Goal: Find specific page/section: Find specific page/section

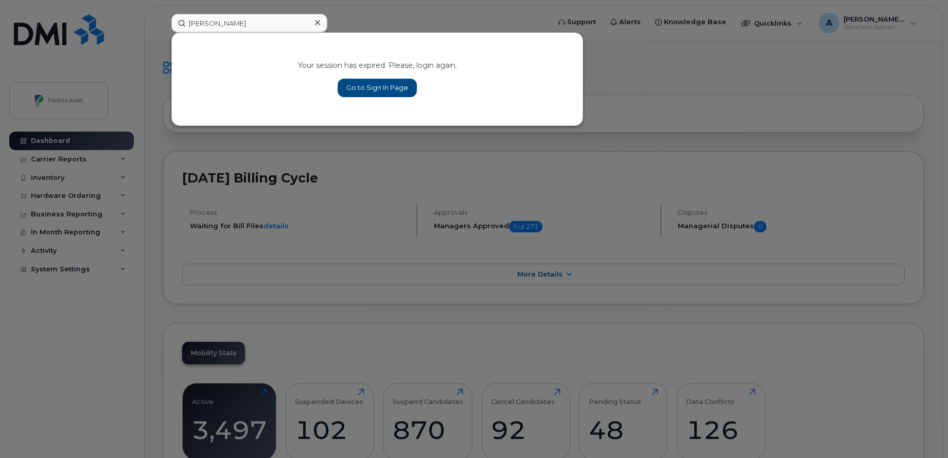
type input "[PERSON_NAME]"
click at [352, 87] on link "Go to Sign In Page" at bounding box center [376, 88] width 79 height 19
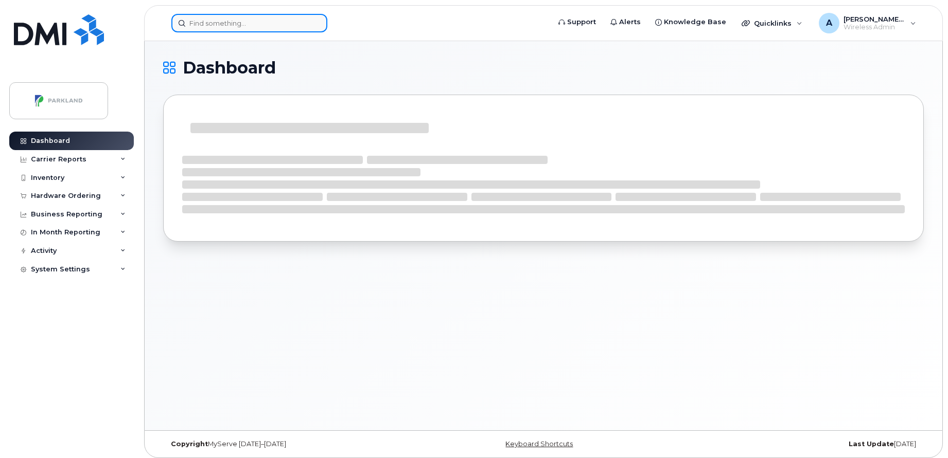
click at [286, 24] on input at bounding box center [249, 23] width 156 height 19
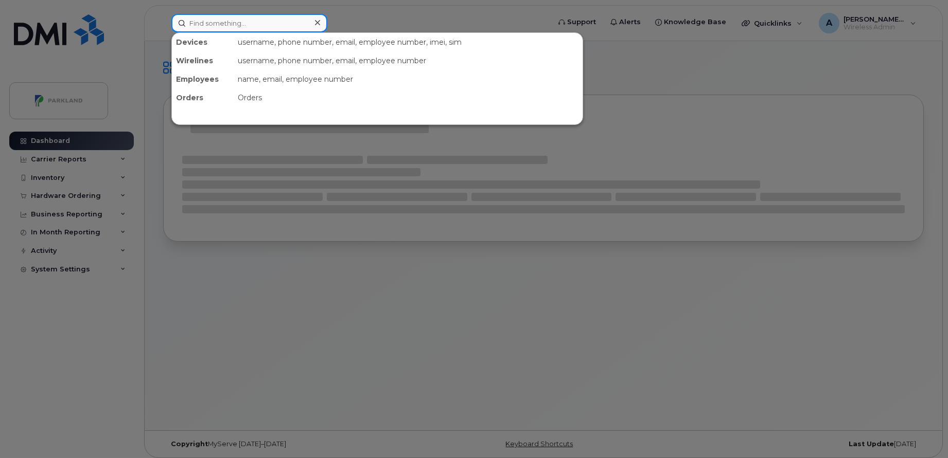
paste input "Tushar Rajawat"
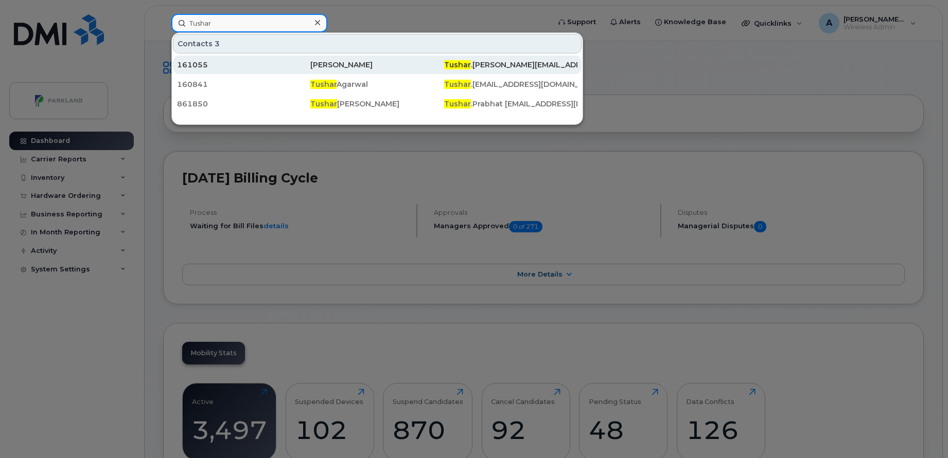
type input "Tushar"
click at [344, 63] on div "Singh Rajawat" at bounding box center [376, 65] width 133 height 10
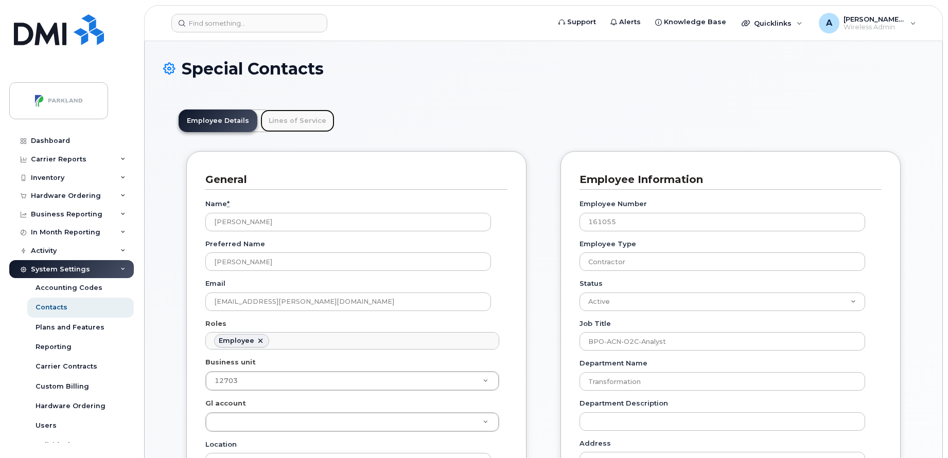
click at [285, 123] on link "Lines of Service" at bounding box center [297, 121] width 74 height 23
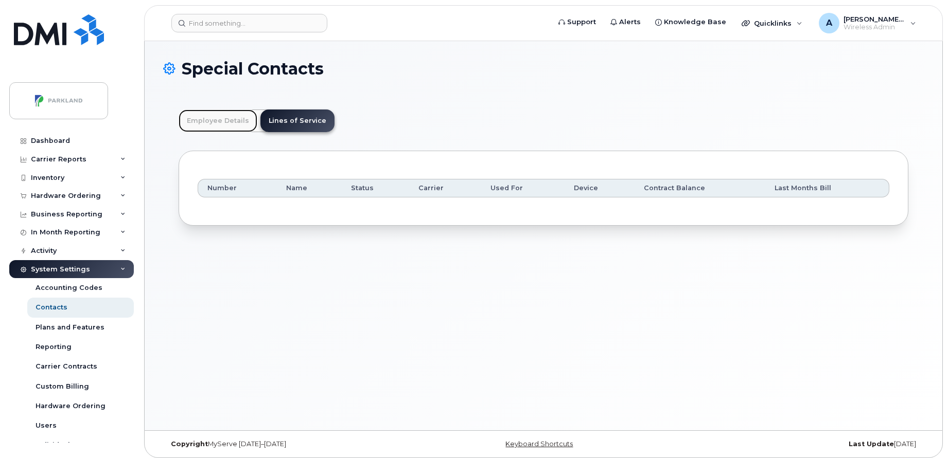
click at [233, 120] on link "Employee Details" at bounding box center [218, 121] width 79 height 23
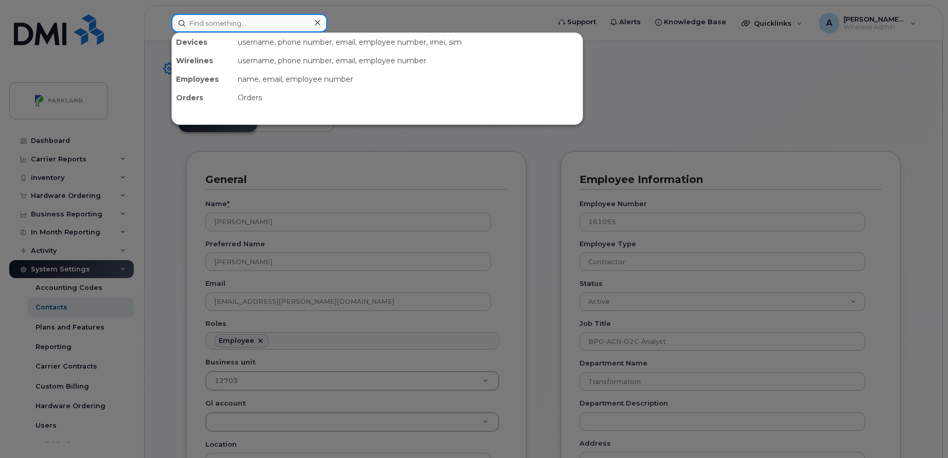
click at [293, 29] on input at bounding box center [249, 23] width 156 height 19
paste input "Shweta Tripathi"
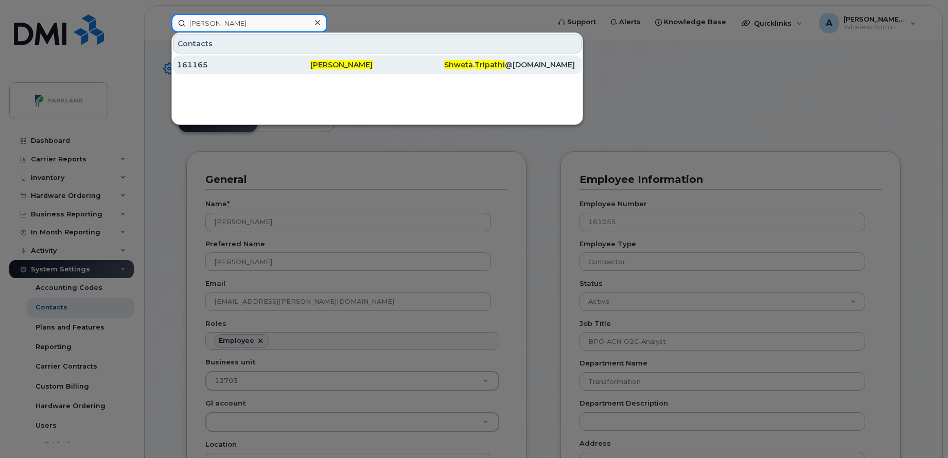
type input "Shweta Tripathi"
click at [300, 62] on div "161165" at bounding box center [243, 65] width 133 height 10
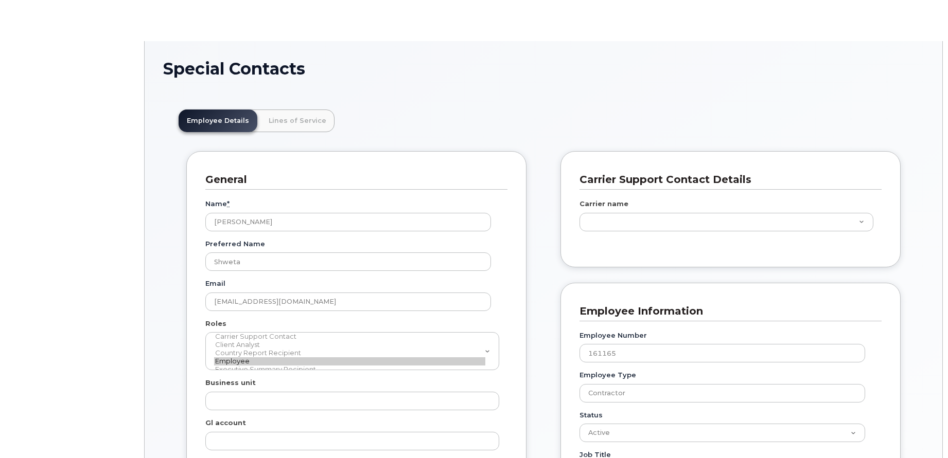
scroll to position [35, 0]
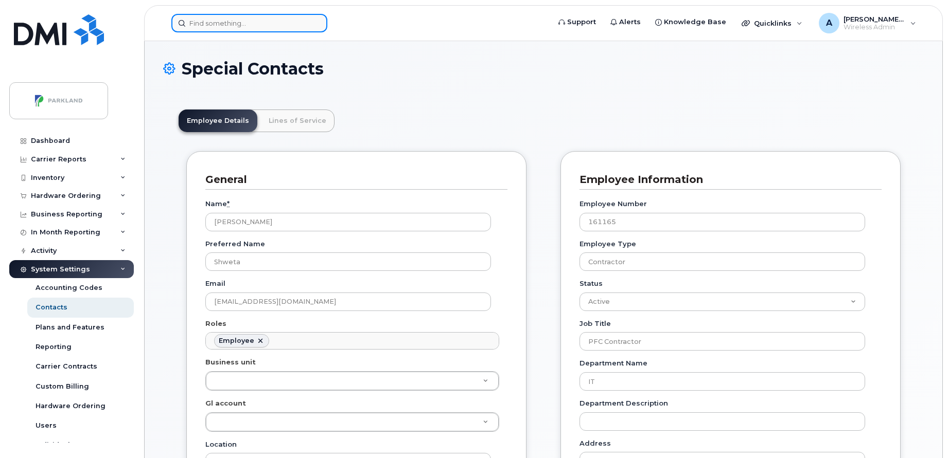
click at [250, 19] on input at bounding box center [249, 23] width 156 height 19
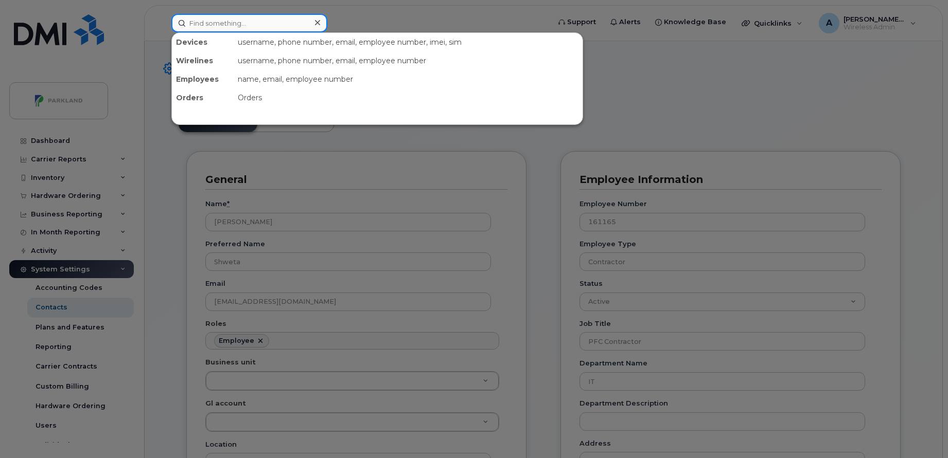
paste input "[DEMOGRAPHIC_DATA][PERSON_NAME]"
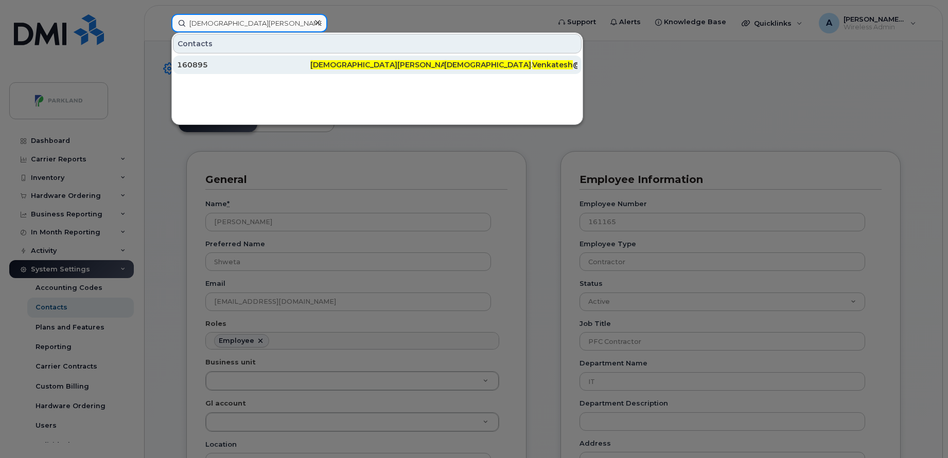
type input "[DEMOGRAPHIC_DATA][PERSON_NAME]"
click at [223, 62] on div "160895" at bounding box center [243, 65] width 133 height 10
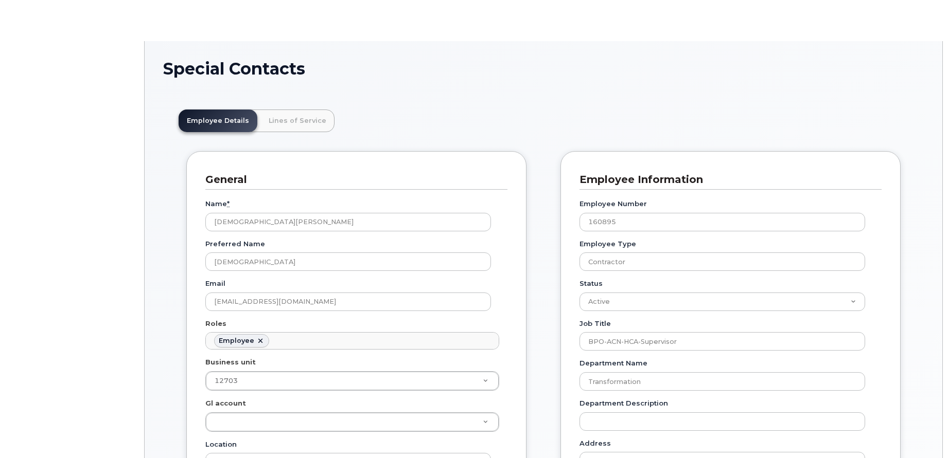
scroll to position [30, 0]
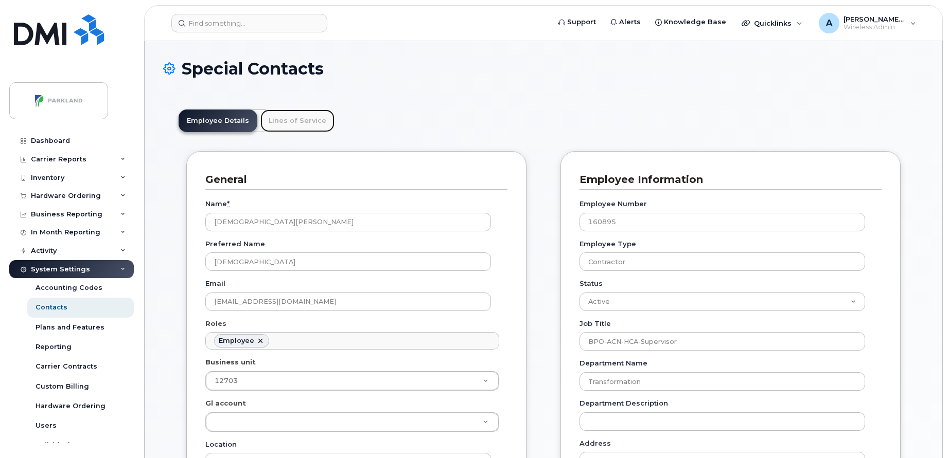
click at [304, 118] on link "Lines of Service" at bounding box center [297, 121] width 74 height 23
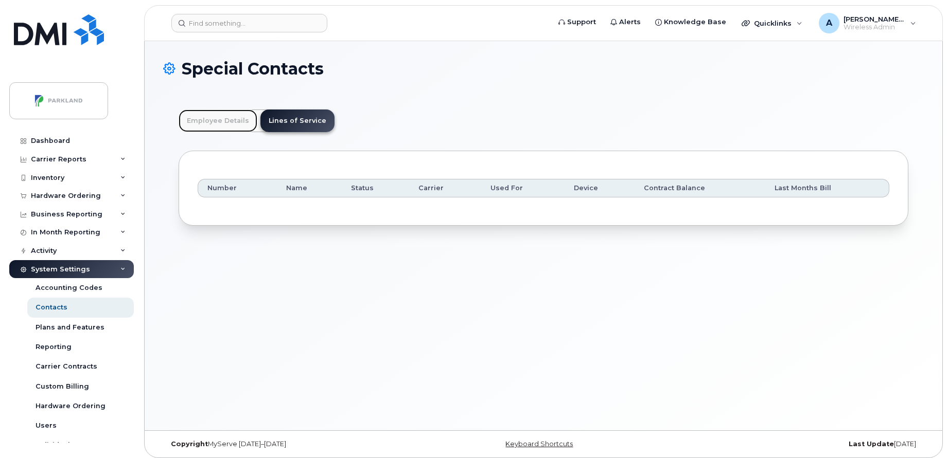
click at [245, 121] on link "Employee Details" at bounding box center [218, 121] width 79 height 23
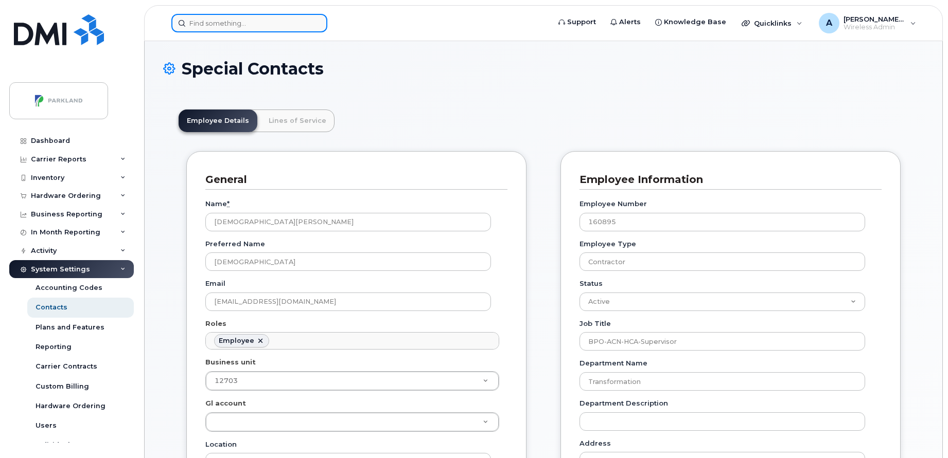
click at [292, 20] on input at bounding box center [249, 23] width 156 height 19
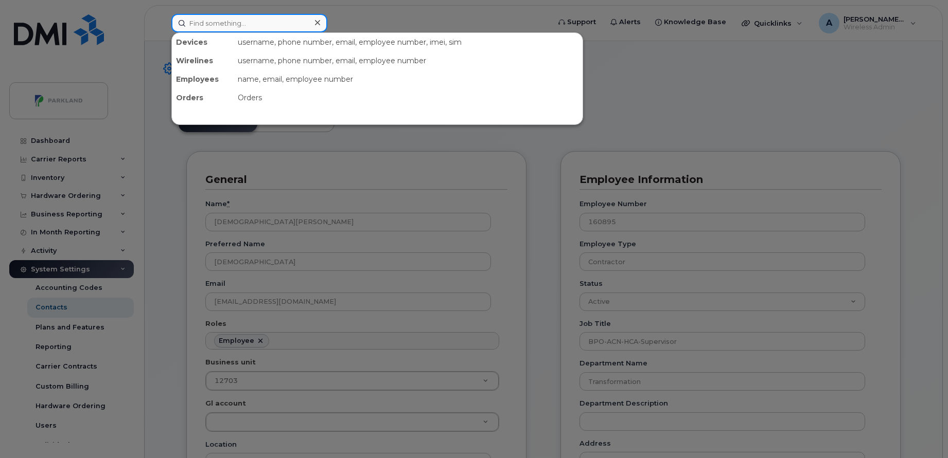
paste input "Roli Sahu"
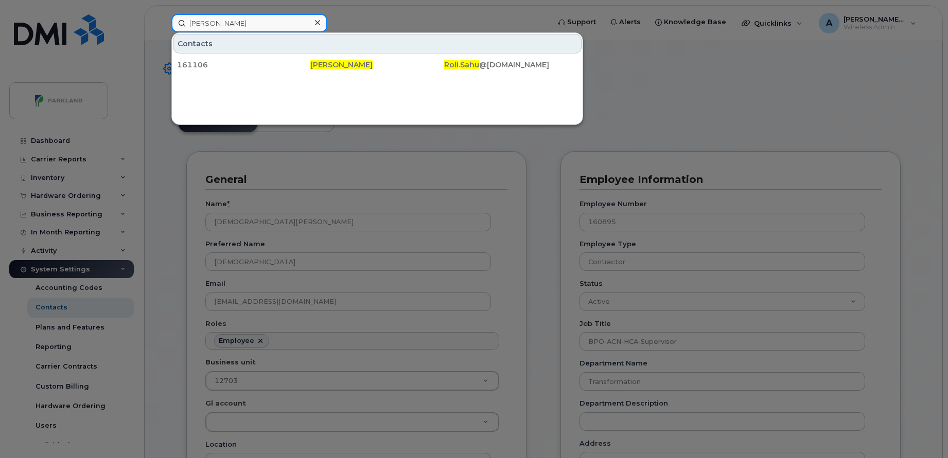
type input "Roli Sahu"
